Goal: Information Seeking & Learning: Learn about a topic

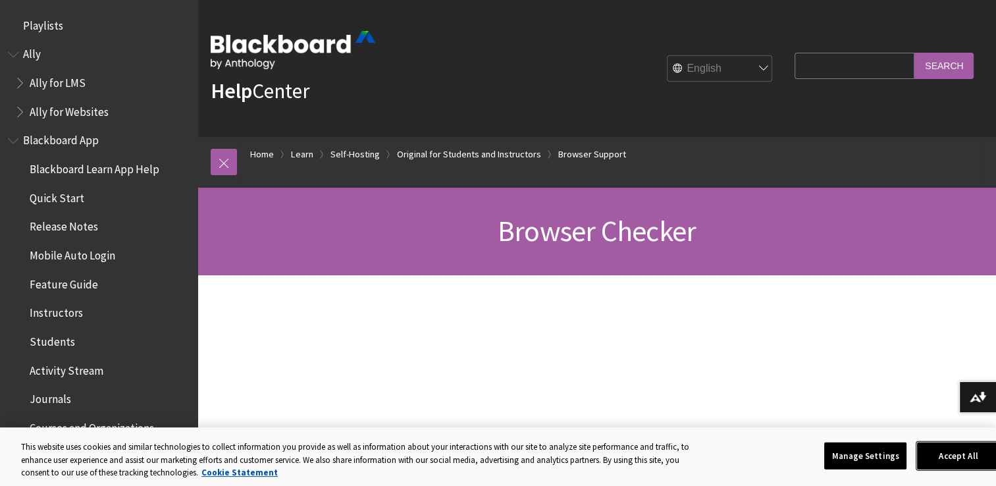
click at [969, 461] on button "Accept All" at bounding box center [958, 456] width 82 height 28
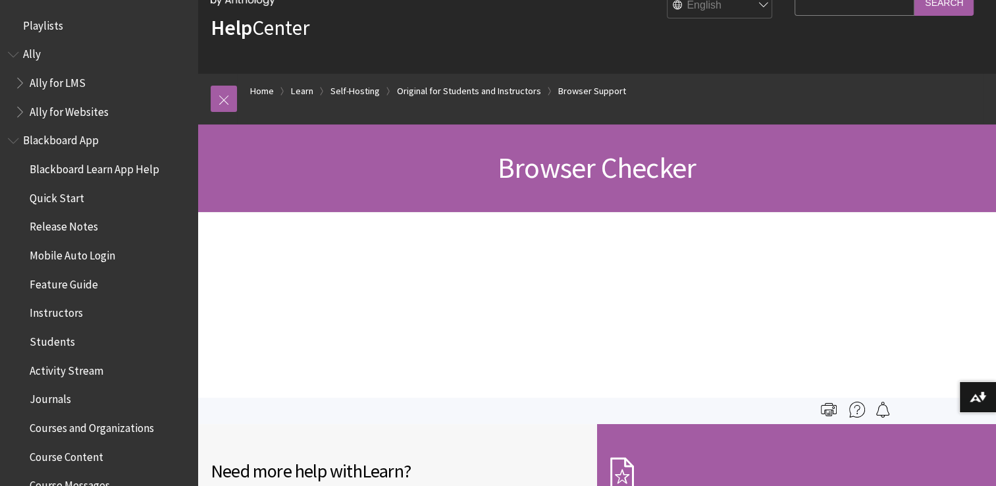
scroll to position [51, 0]
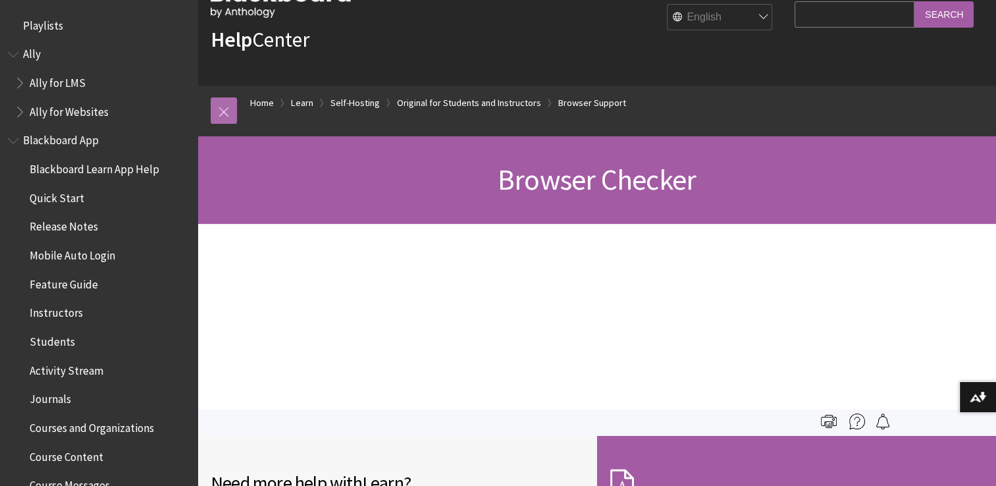
click at [227, 109] on link at bounding box center [224, 110] width 26 height 26
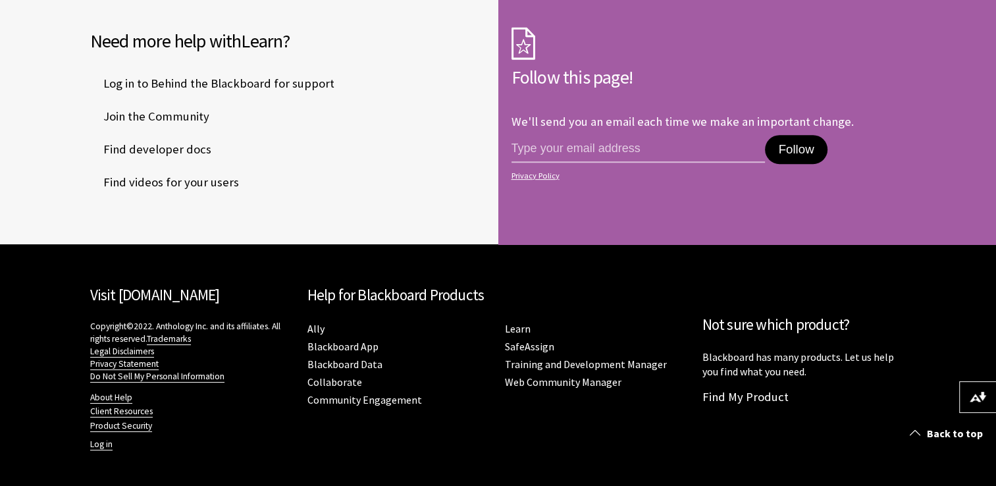
scroll to position [0, 0]
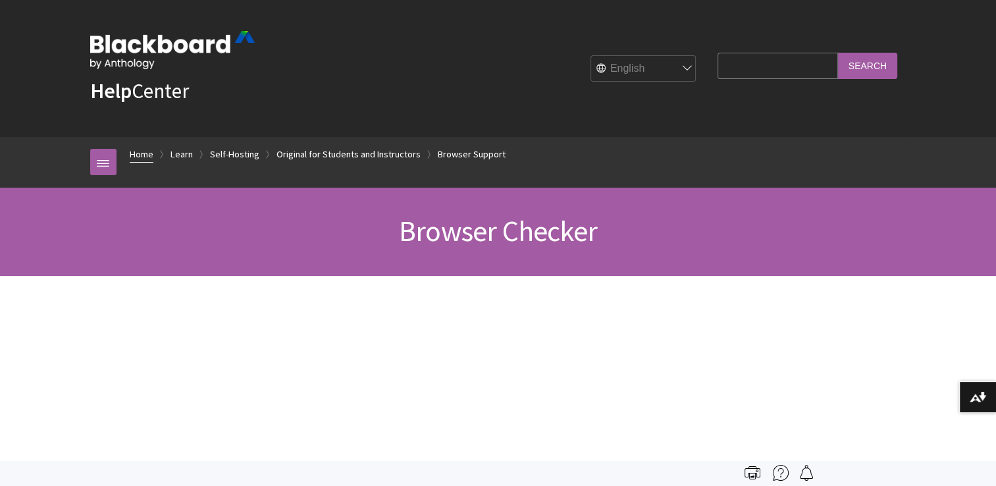
click at [148, 154] on link "Home" at bounding box center [142, 154] width 24 height 16
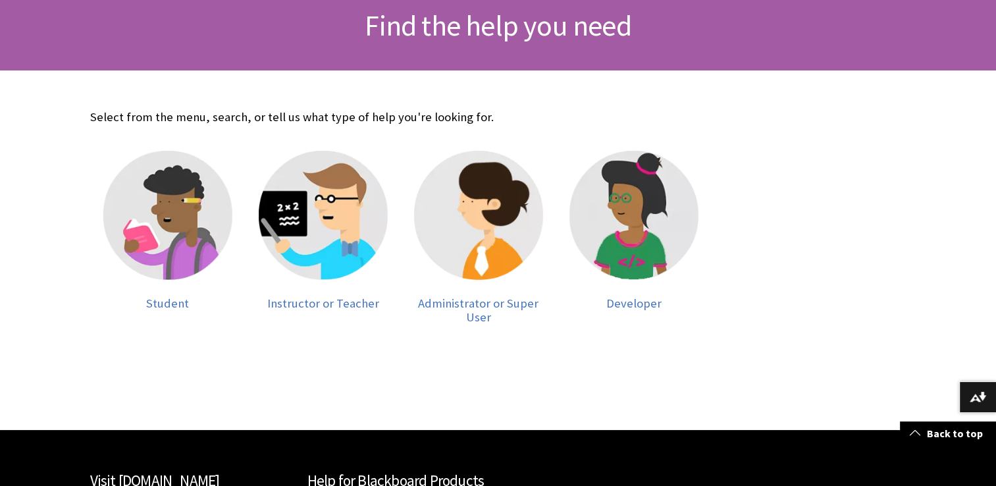
scroll to position [207, 0]
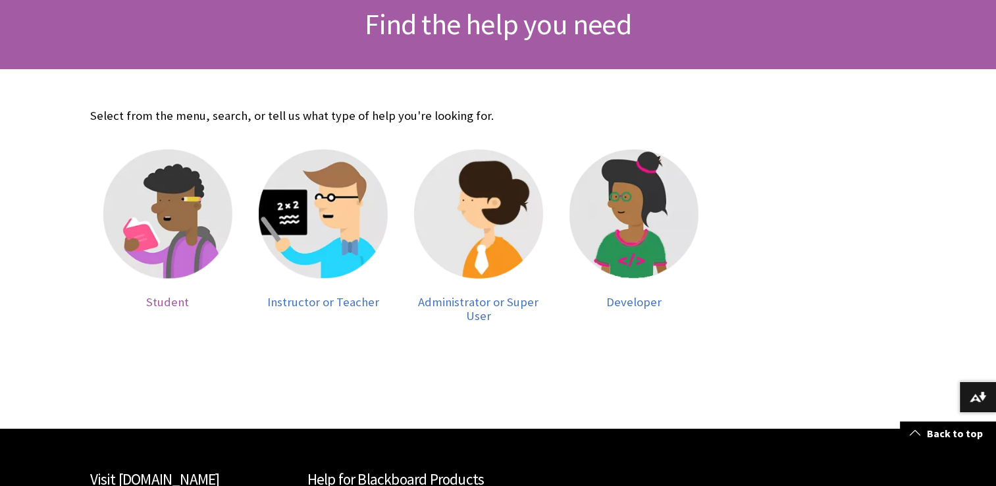
click at [176, 221] on img at bounding box center [167, 213] width 129 height 129
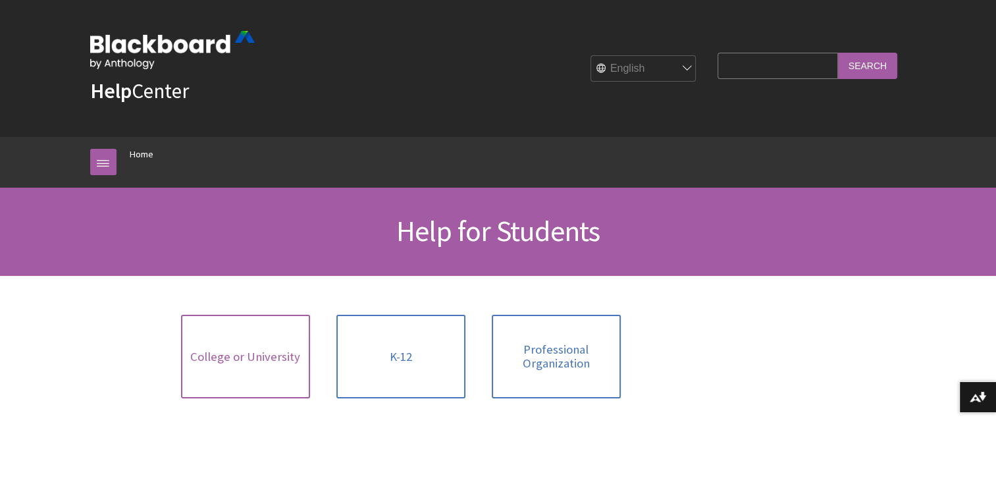
click at [264, 394] on link "College or University" at bounding box center [245, 357] width 129 height 84
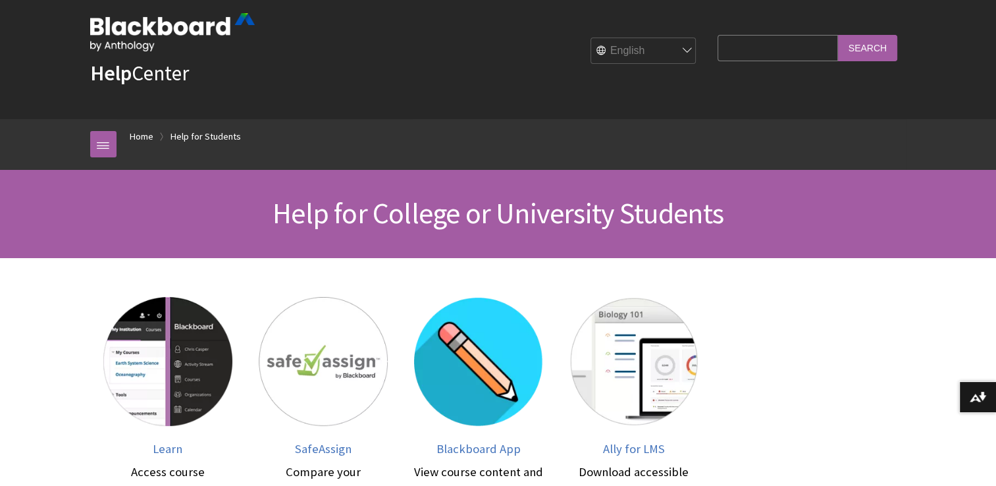
scroll to position [9, 0]
